Goal: Navigation & Orientation: Find specific page/section

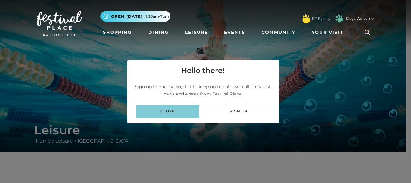
click at [173, 110] on link "Close" at bounding box center [168, 112] width 64 height 14
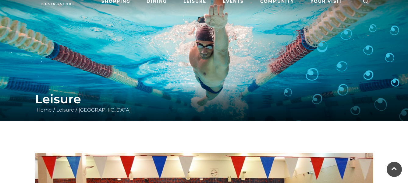
scroll to position [18, 0]
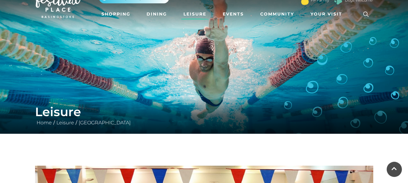
click at [194, 16] on link "Leisure" at bounding box center [195, 14] width 28 height 11
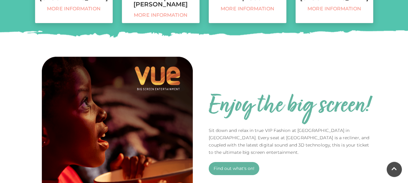
scroll to position [327, 0]
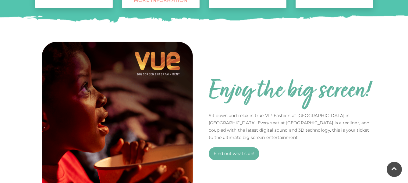
click at [407, 119] on div "Enjoy the big screen! Sit down and relax in true VIP Fashion at Vue Cinema in B…" at bounding box center [204, 119] width 408 height 194
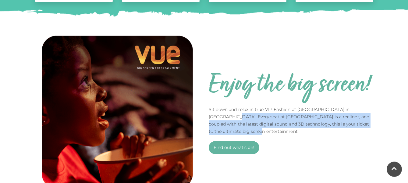
drag, startPoint x: 407, startPoint y: 123, endPoint x: 407, endPoint y: 145, distance: 21.6
click at [407, 145] on div "Enjoy the big screen! Sit down and relax in true VIP Fashion at Vue Cinema in B…" at bounding box center [204, 113] width 408 height 194
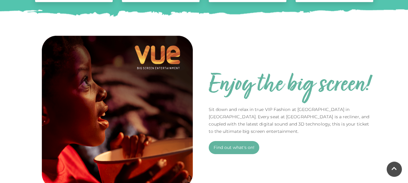
click at [407, 145] on div "Enjoy the big screen! Sit down and relax in true VIP Fashion at Vue Cinema in B…" at bounding box center [204, 113] width 408 height 194
